Goal: Transaction & Acquisition: Purchase product/service

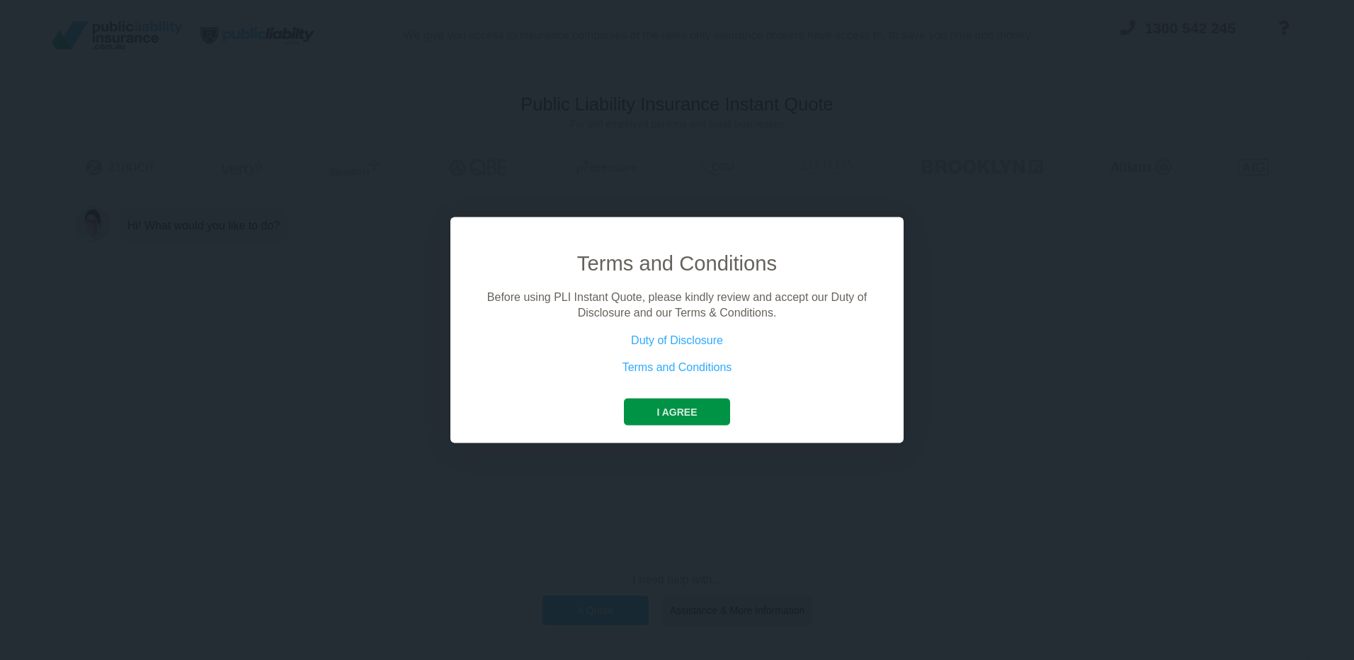
click at [675, 419] on button "I agree" at bounding box center [677, 411] width 106 height 27
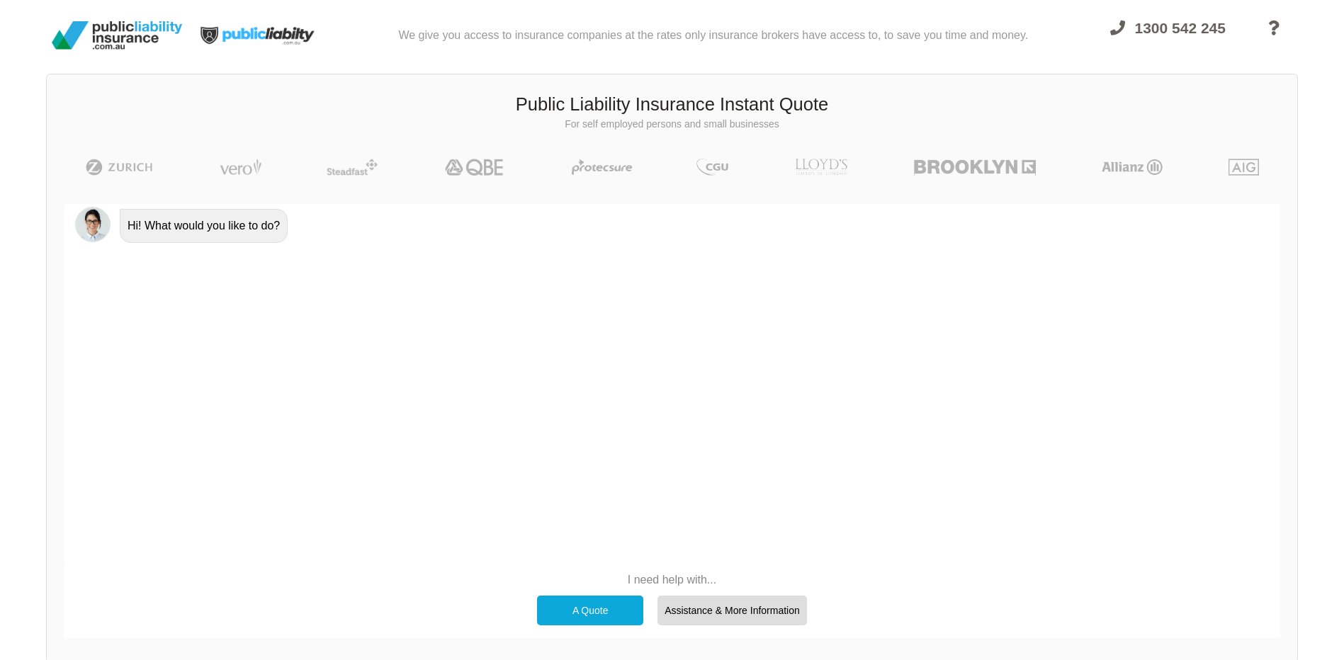
click at [615, 606] on div "A Quote" at bounding box center [590, 611] width 106 height 30
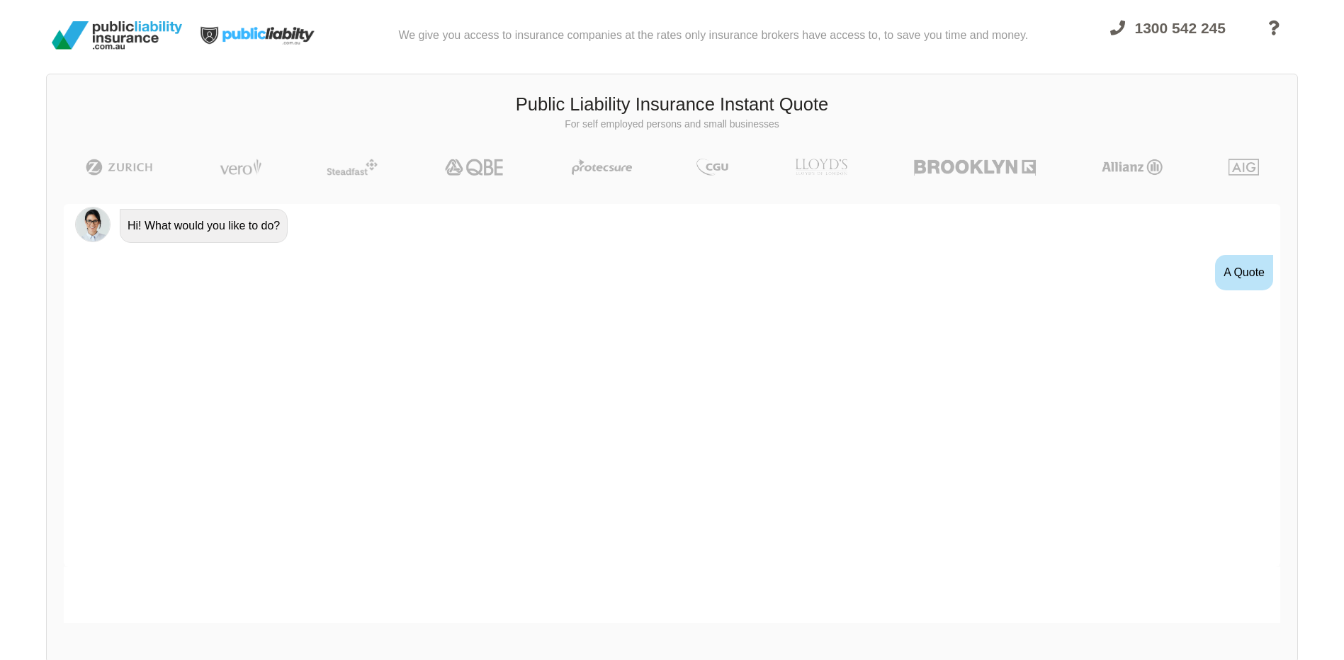
scroll to position [11, 0]
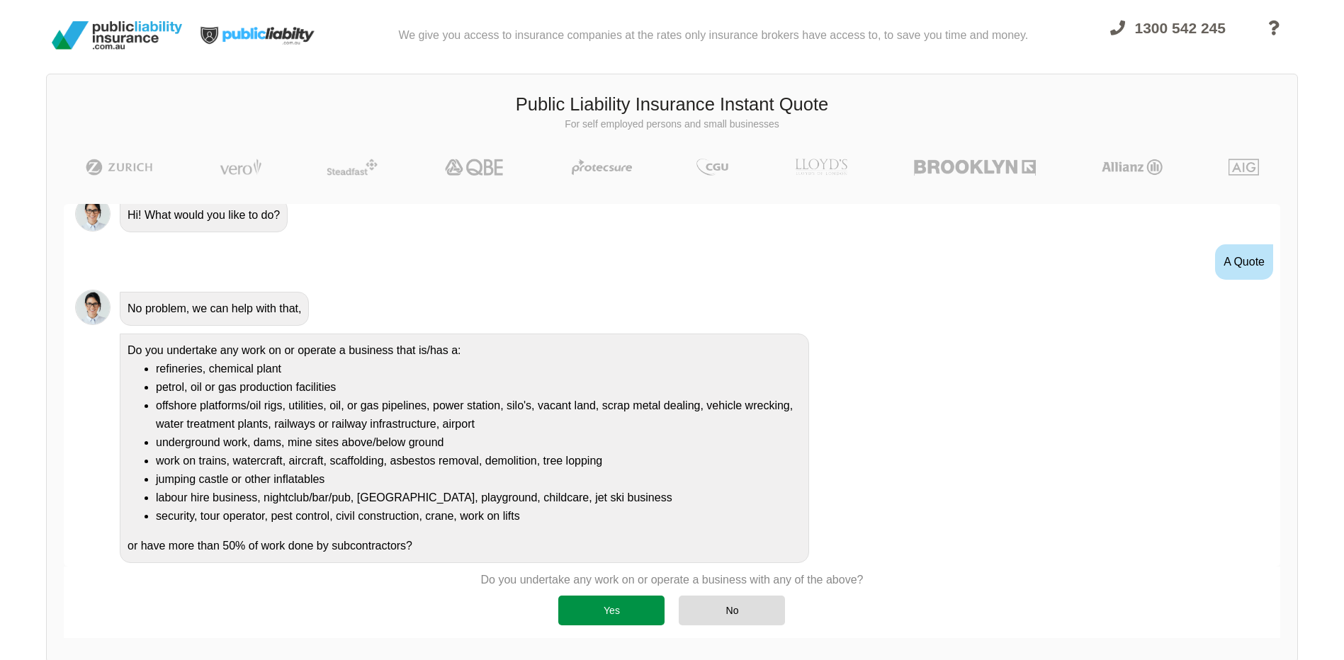
click at [632, 618] on div "Yes" at bounding box center [611, 611] width 106 height 30
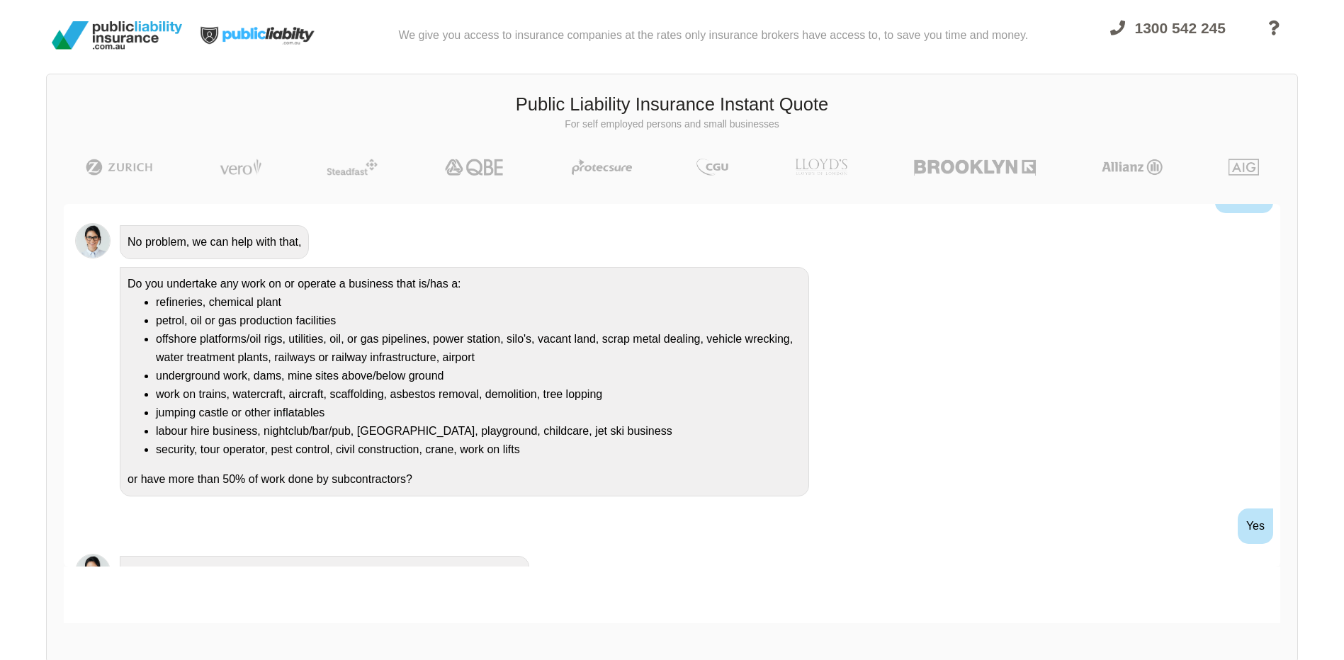
scroll to position [146, 0]
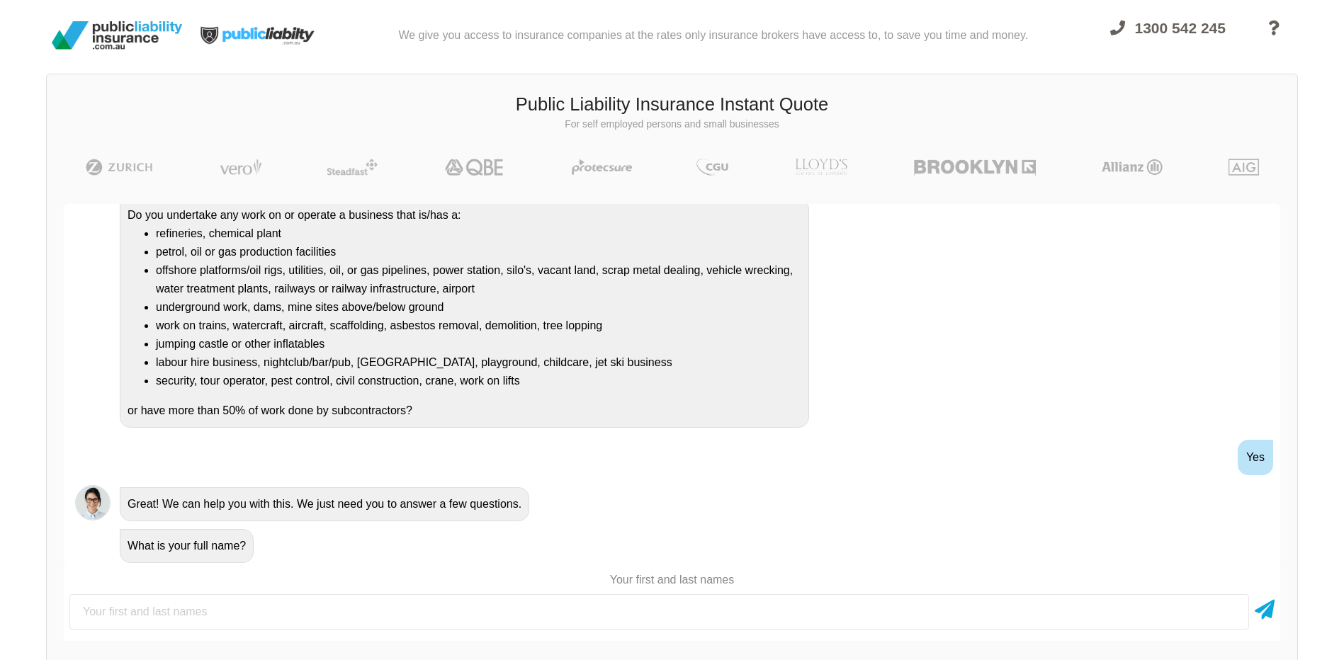
click at [159, 612] on input "text" at bounding box center [658, 611] width 1179 height 35
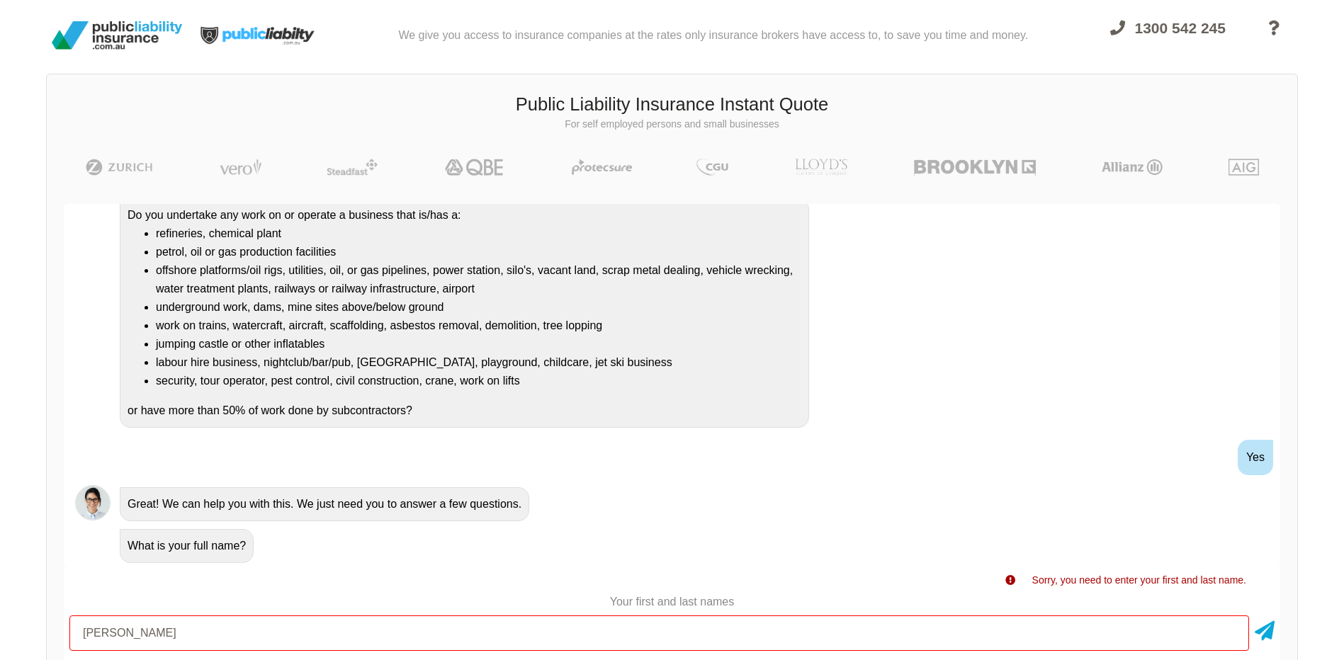
type input "[PERSON_NAME]"
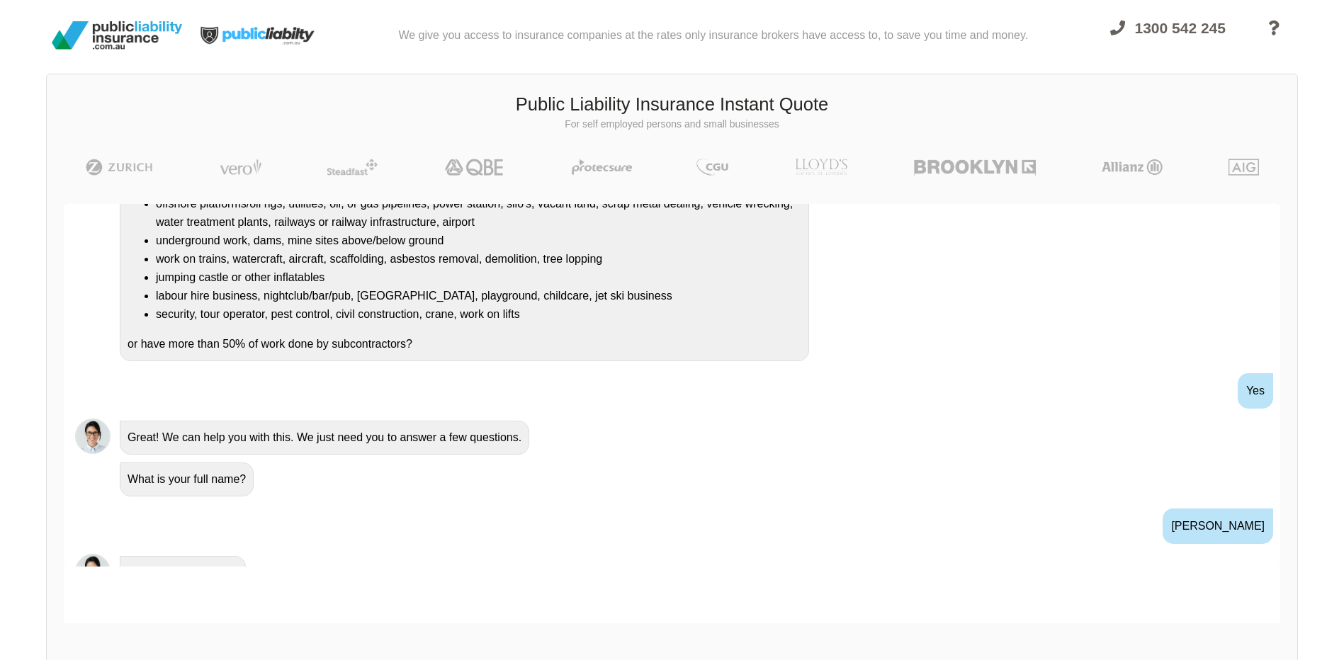
scroll to position [323, 0]
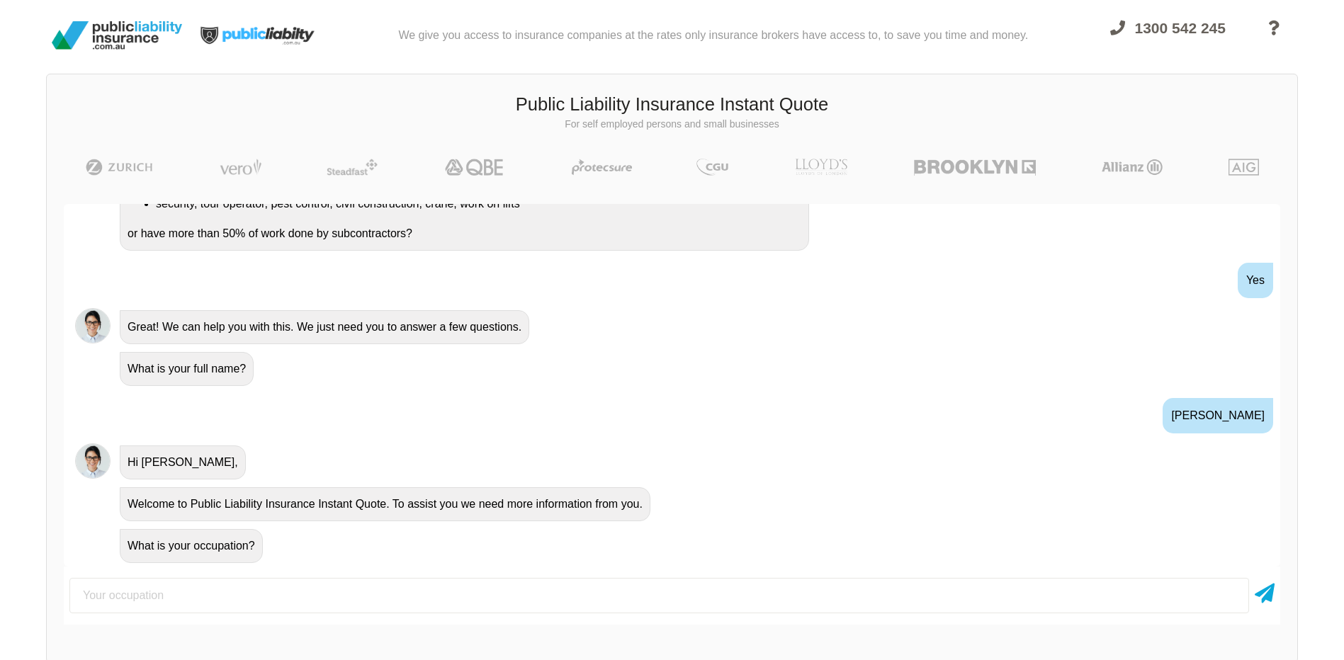
click at [145, 596] on input "text" at bounding box center [658, 595] width 1179 height 35
type input "Jumping Castle"
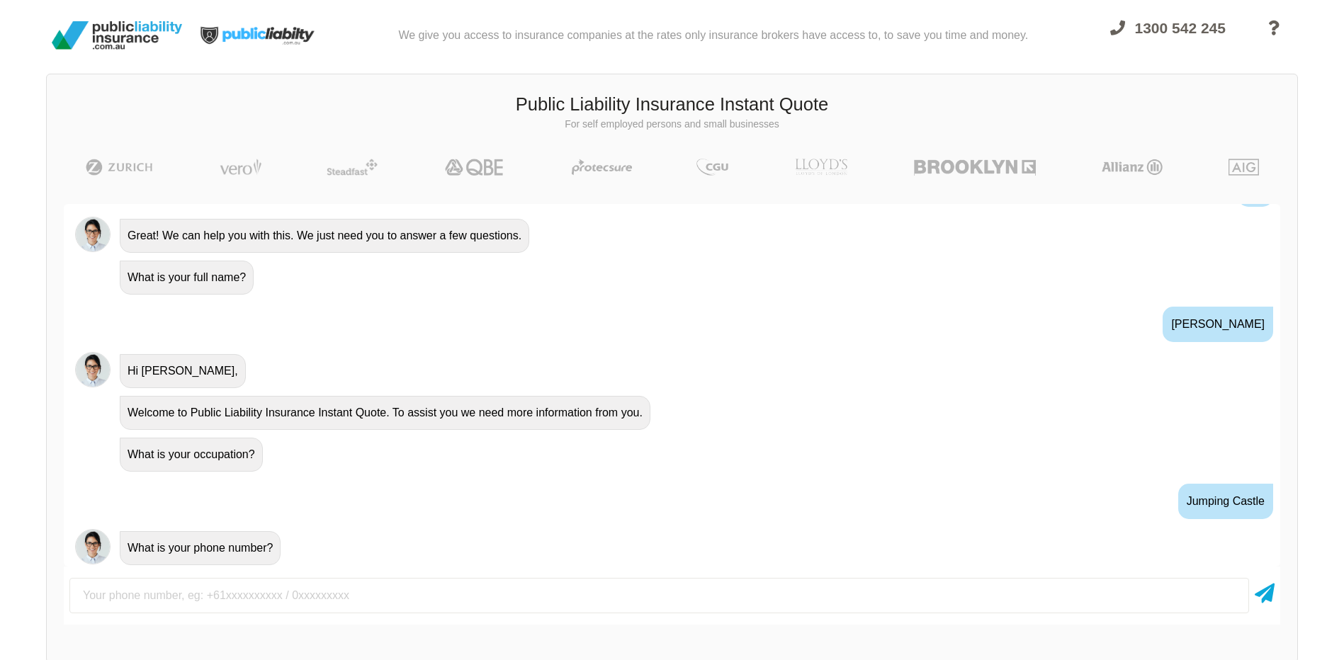
scroll to position [416, 0]
type input "0412281172"
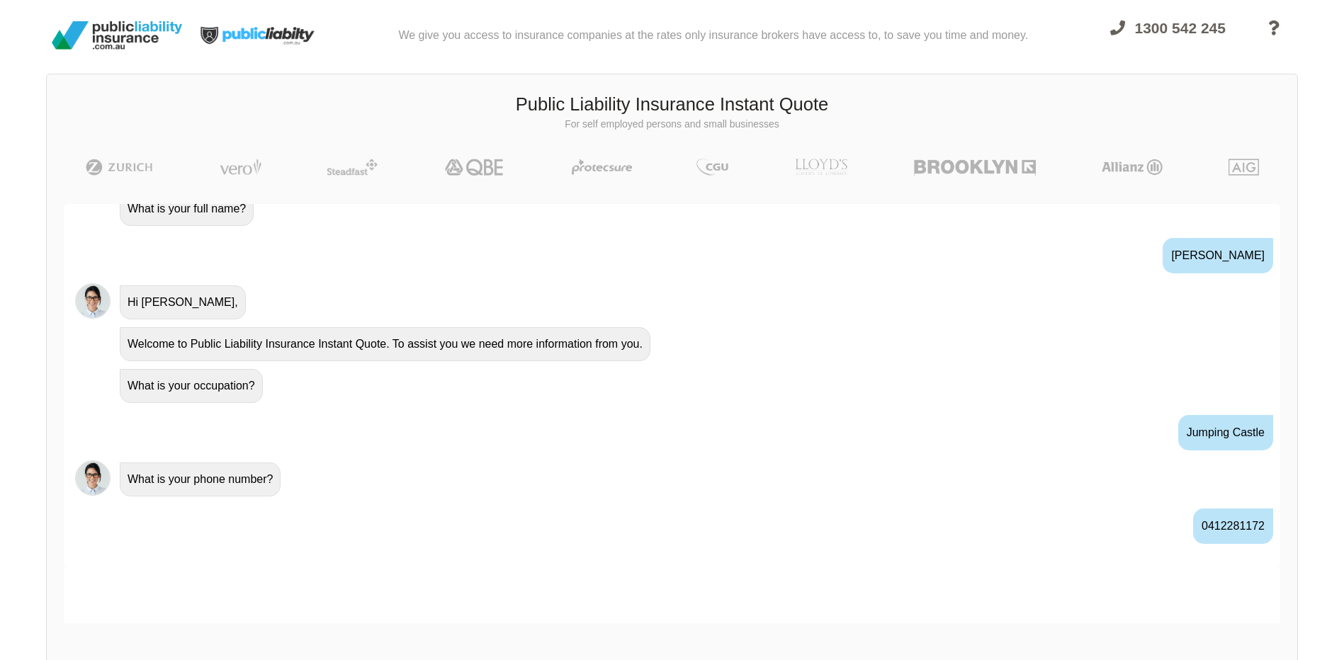
scroll to position [510, 0]
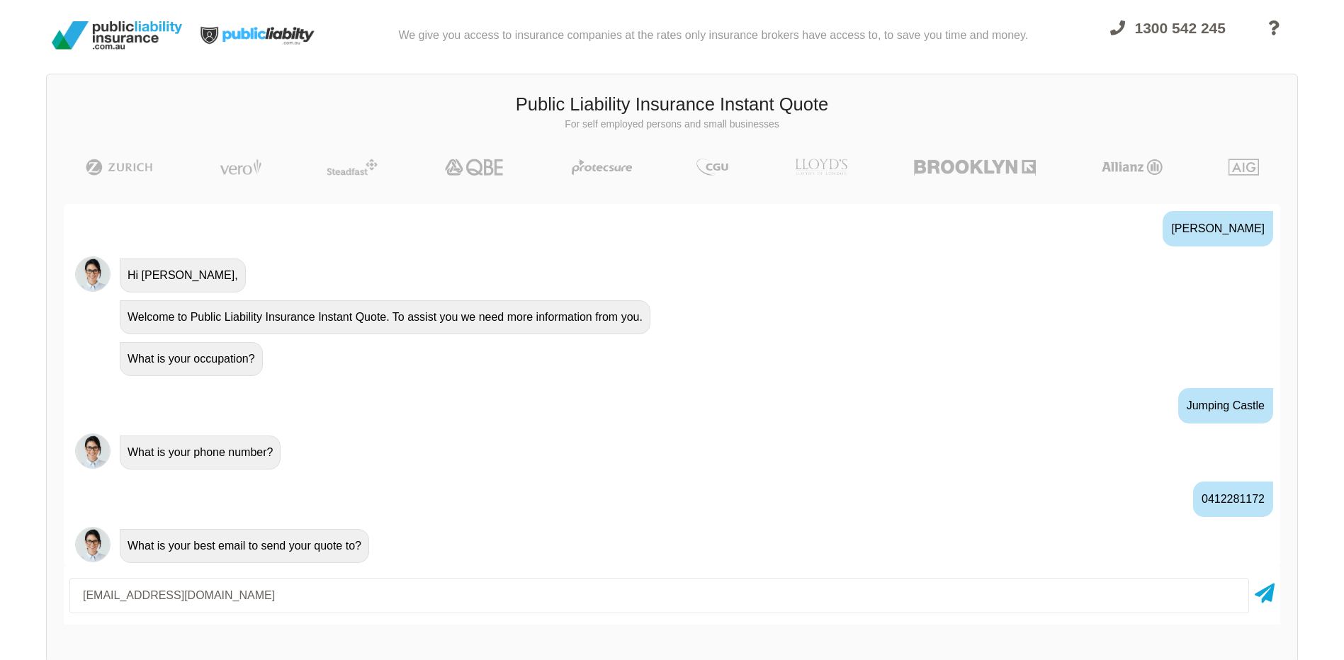
type input "[EMAIL_ADDRESS][DOMAIN_NAME]"
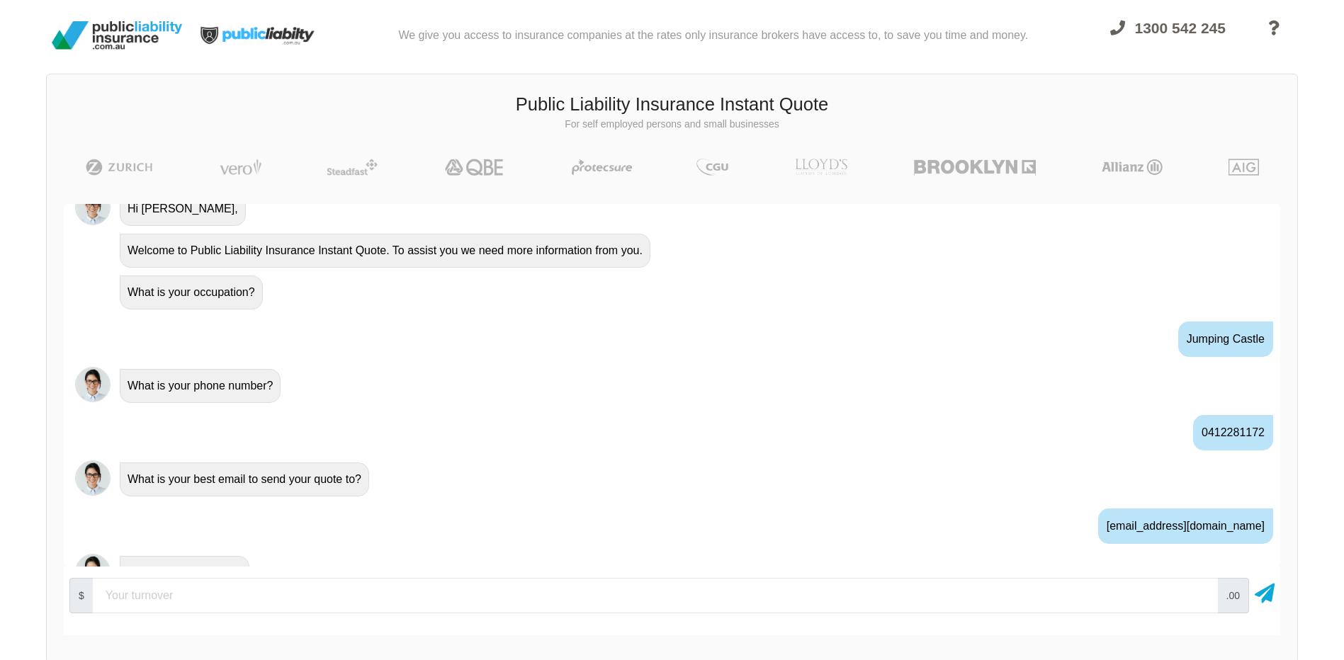
scroll to position [603, 0]
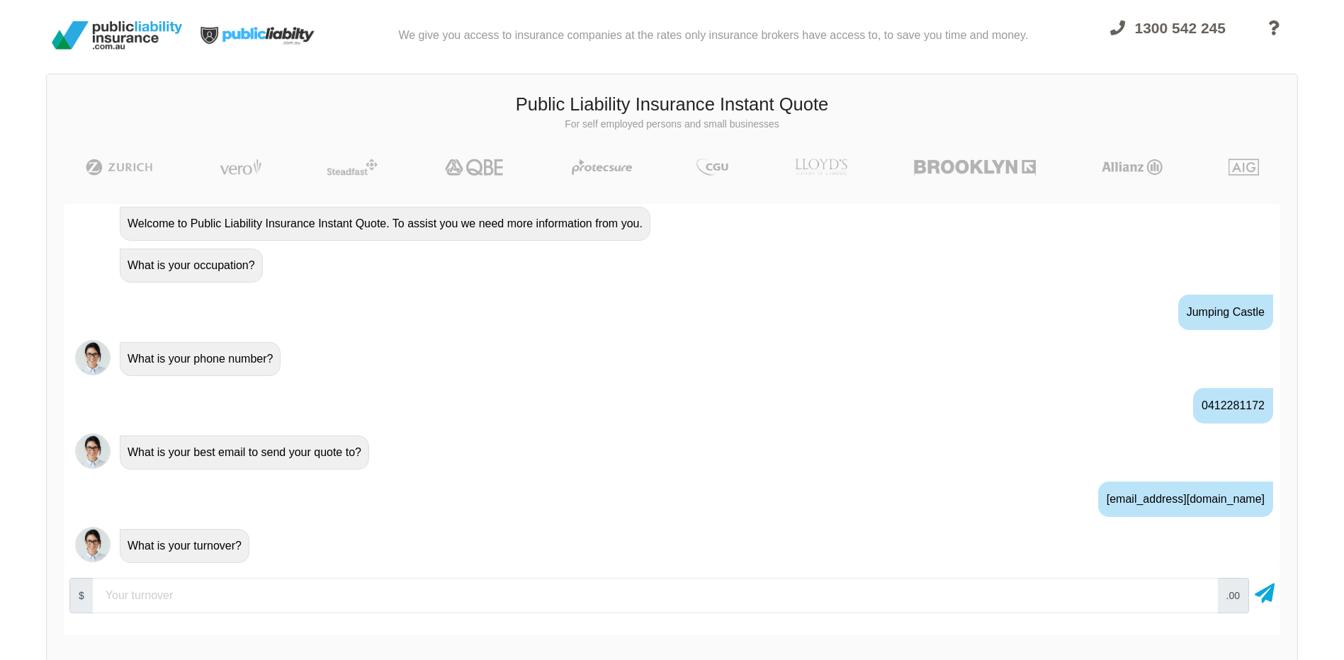
click at [173, 588] on input "number" at bounding box center [655, 595] width 1125 height 35
type input "1000"
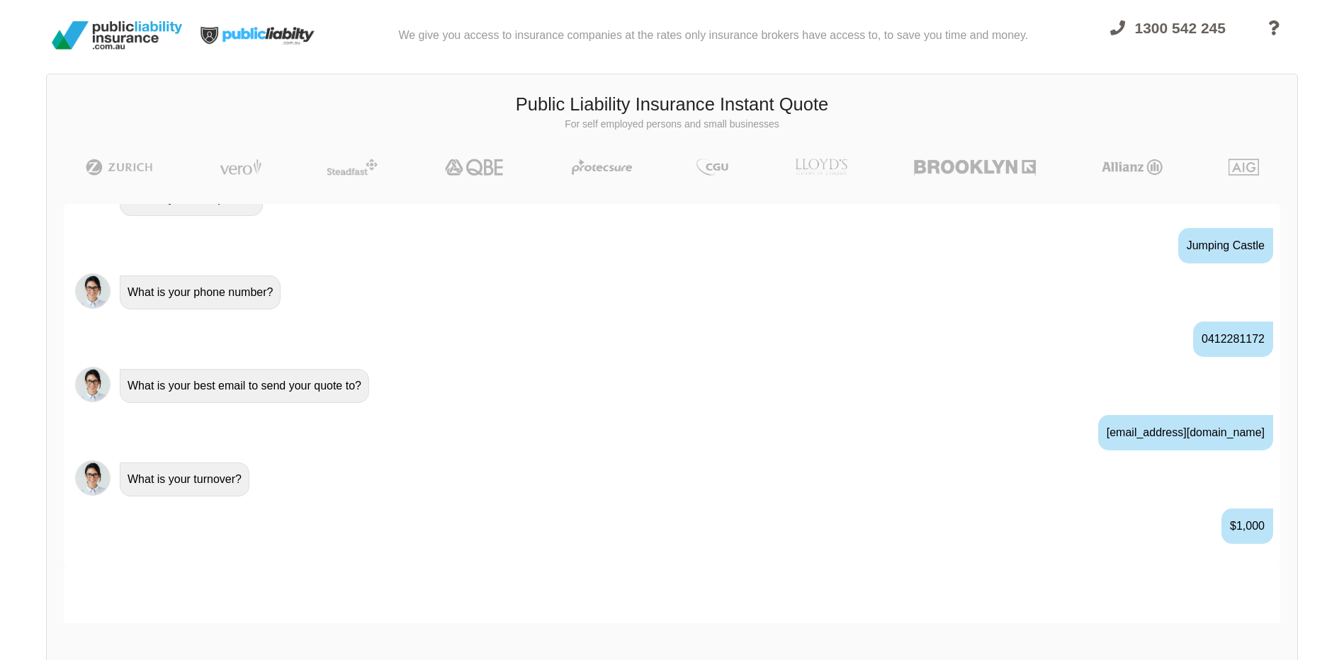
scroll to position [697, 0]
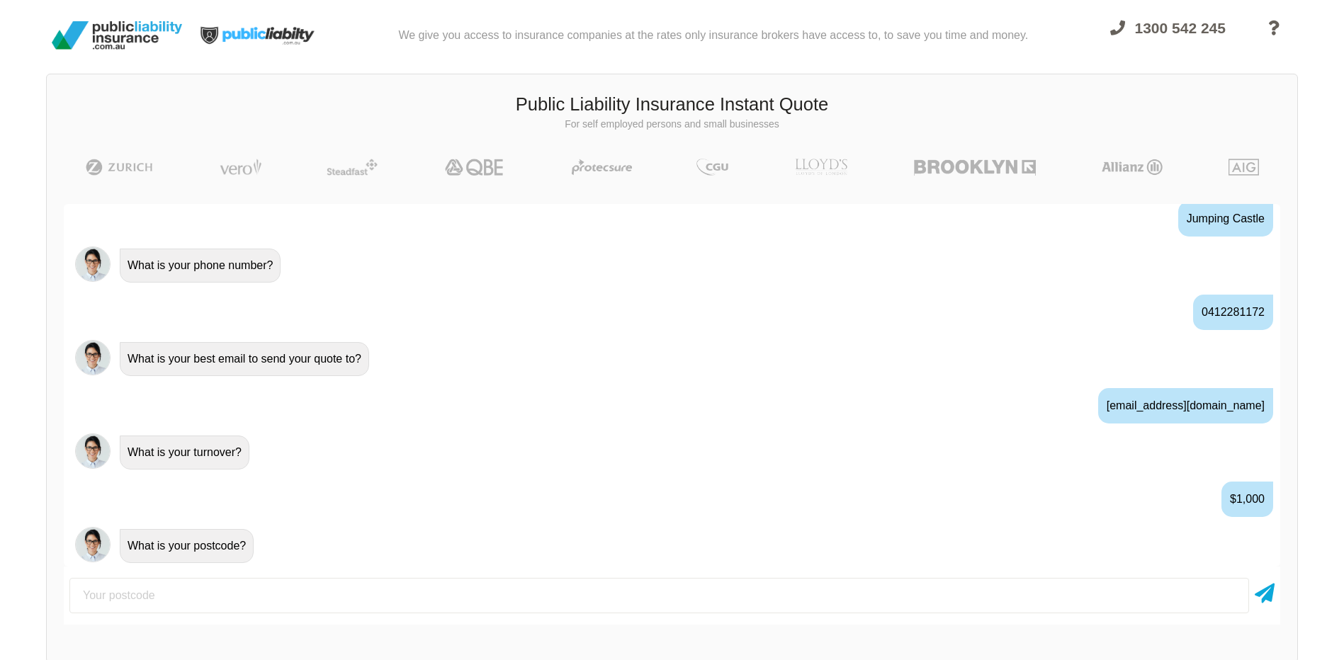
click at [176, 581] on input "number" at bounding box center [658, 595] width 1179 height 35
type input "4882"
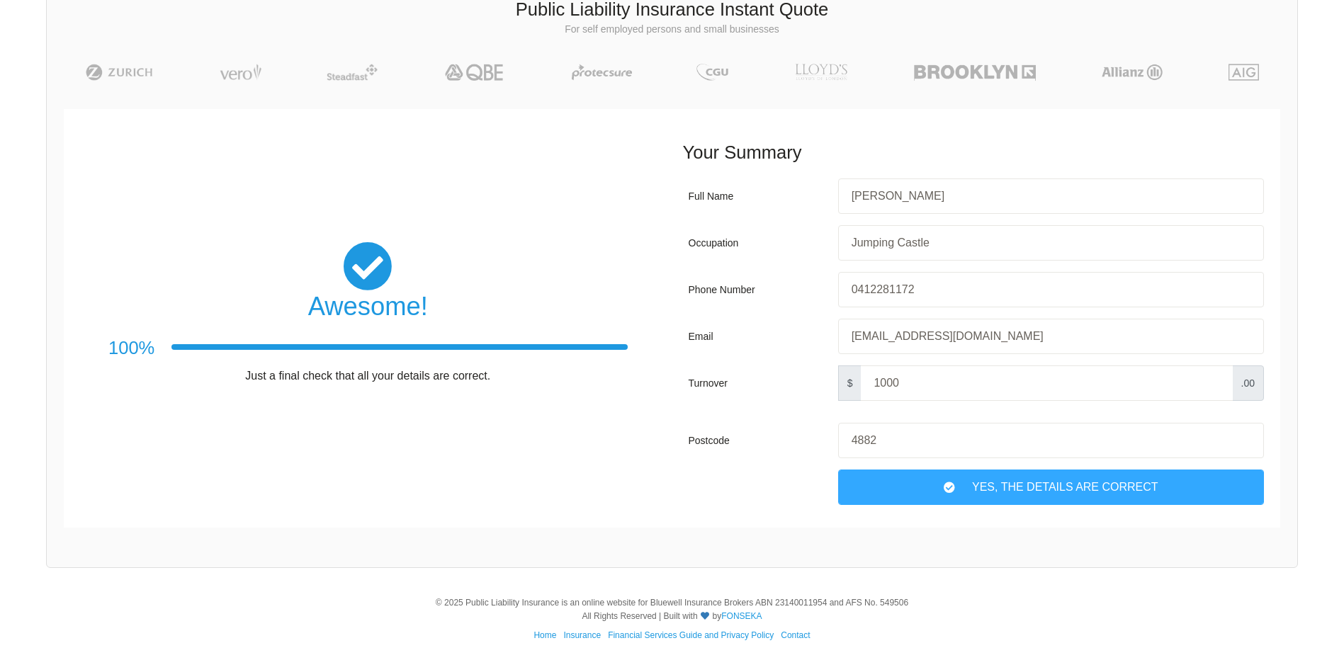
scroll to position [98, 0]
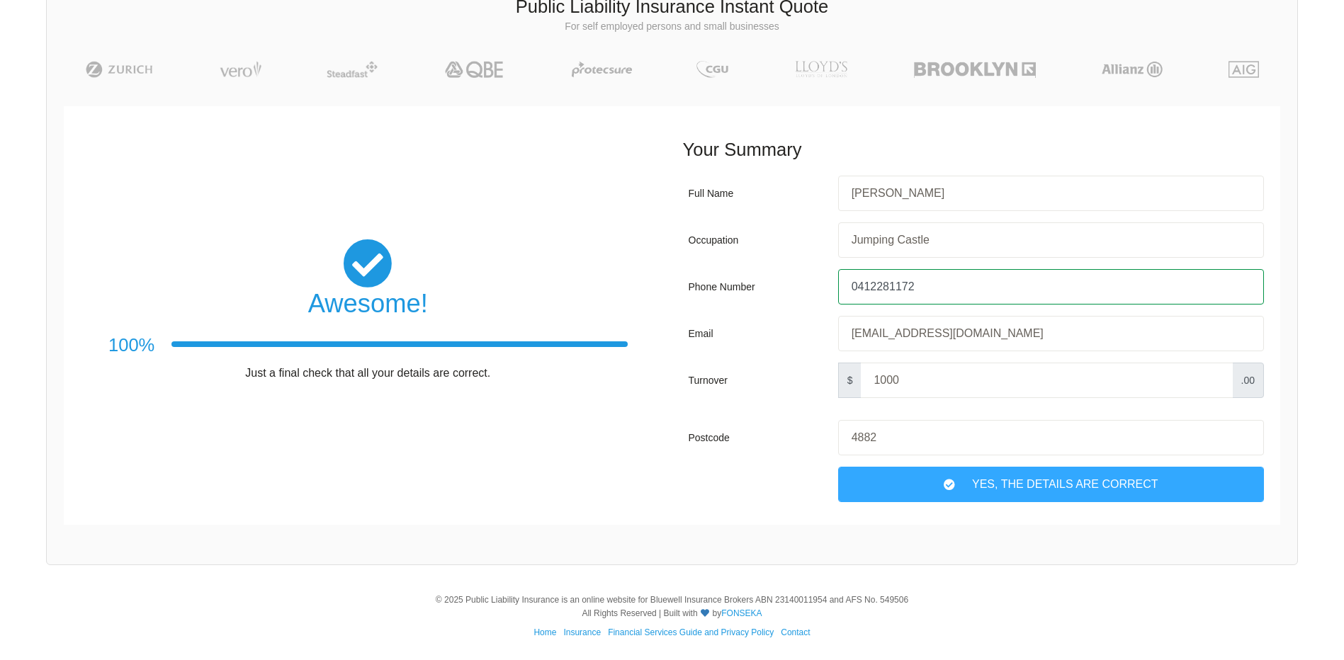
click at [959, 275] on input "0412281172" at bounding box center [1051, 286] width 426 height 35
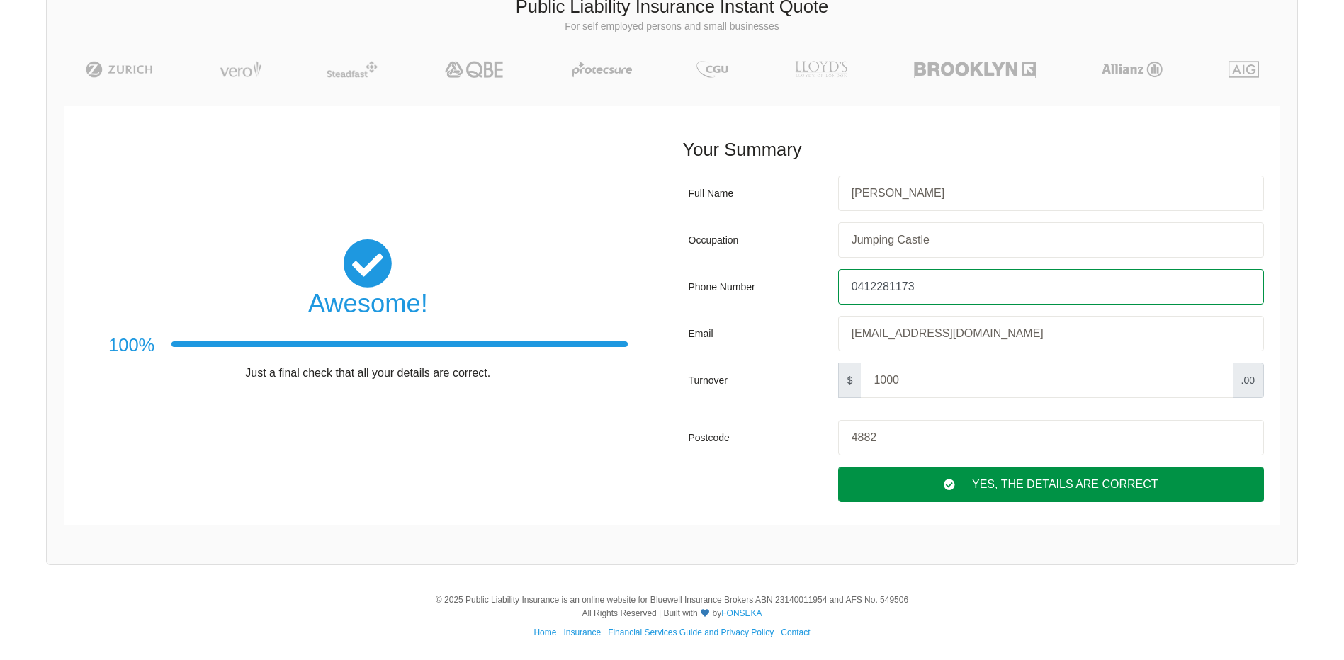
type input "0412281173"
click at [1088, 478] on div "Yes, The Details are correct" at bounding box center [1051, 484] width 426 height 35
